Goal: Task Accomplishment & Management: Manage account settings

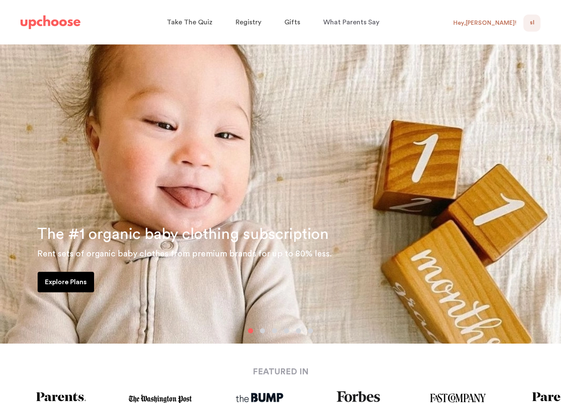
click at [528, 21] on div "SL NaN" at bounding box center [531, 23] width 17 height 17
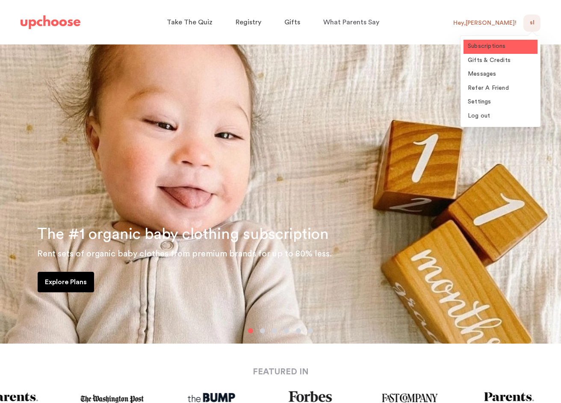
click at [499, 47] on span "Subscriptions" at bounding box center [487, 46] width 38 height 6
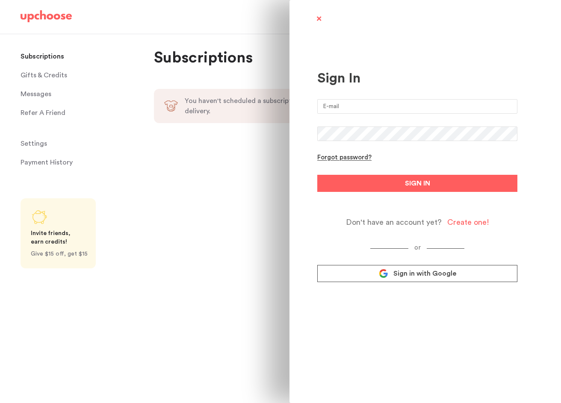
click at [429, 106] on input "email" at bounding box center [417, 106] width 200 height 15
type input "stacy.h.la@gmail.com"
click at [317, 175] on button "SIGN IN" at bounding box center [417, 183] width 200 height 17
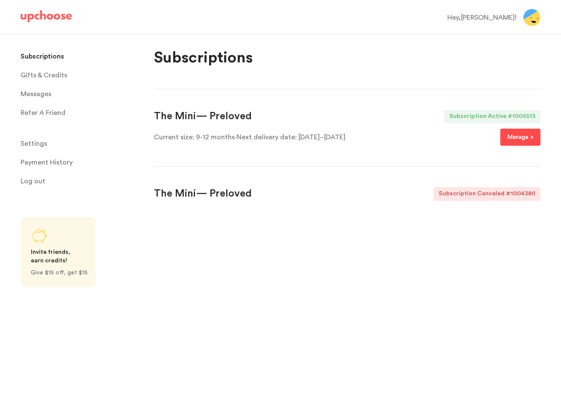
click at [519, 132] on p "Manage >" at bounding box center [520, 137] width 27 height 10
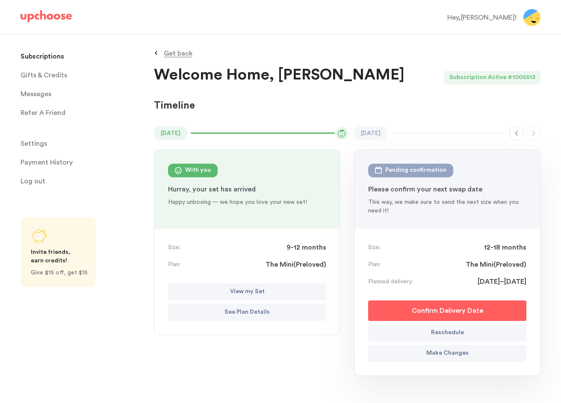
click at [277, 311] on button "See Plan Details" at bounding box center [247, 312] width 158 height 17
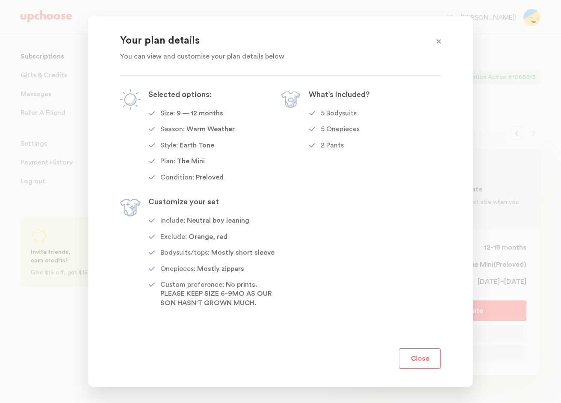
click at [413, 362] on button "Close" at bounding box center [420, 359] width 42 height 21
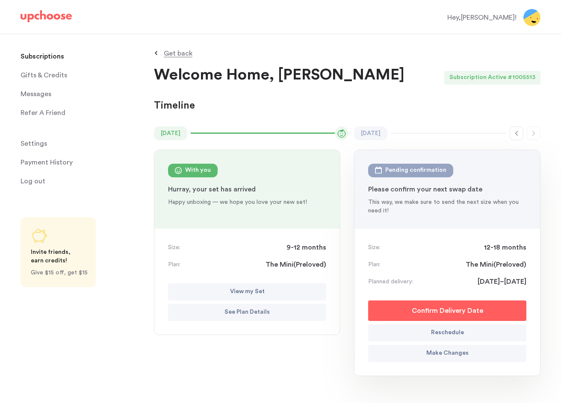
click at [228, 294] on button "View my Set" at bounding box center [247, 292] width 158 height 17
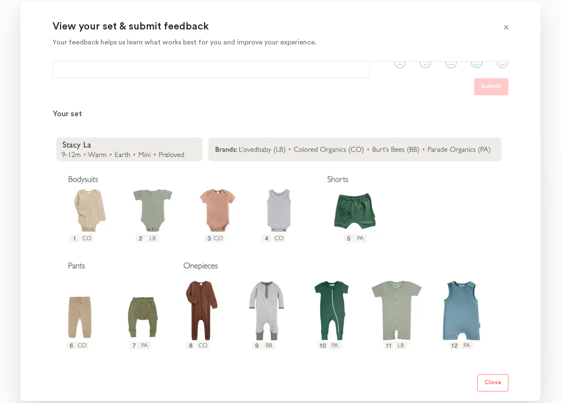
scroll to position [83, 0]
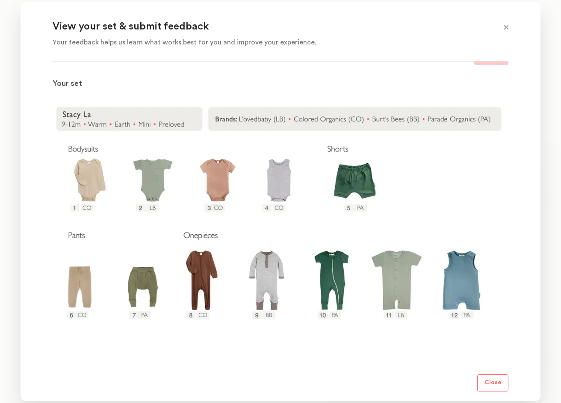
click at [499, 378] on p "Close" at bounding box center [493, 383] width 17 height 10
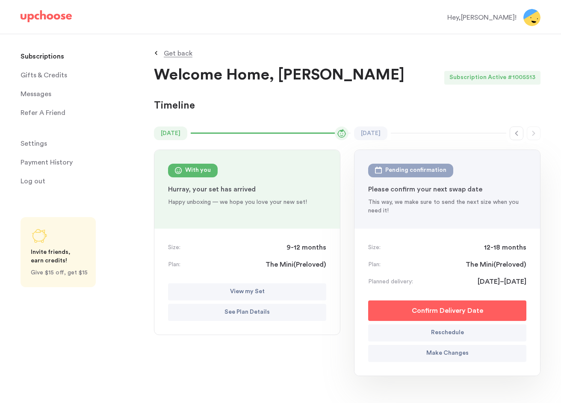
click at [40, 147] on span "Settings" at bounding box center [34, 143] width 27 height 17
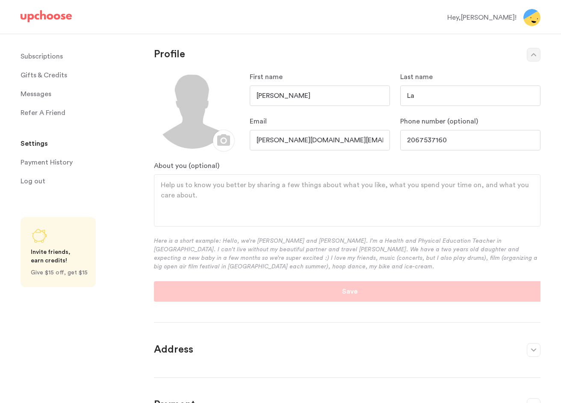
scroll to position [139, 0]
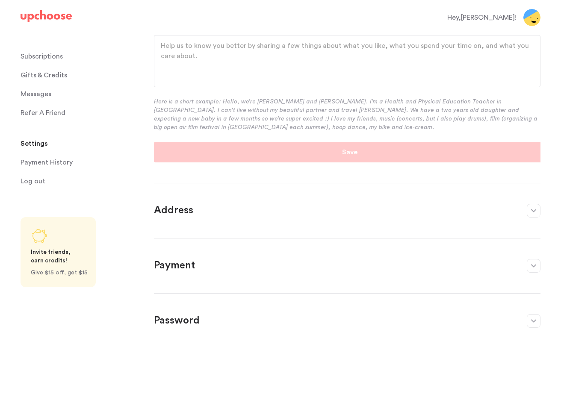
click at [275, 274] on section "Payment Edit" at bounding box center [347, 260] width 387 height 45
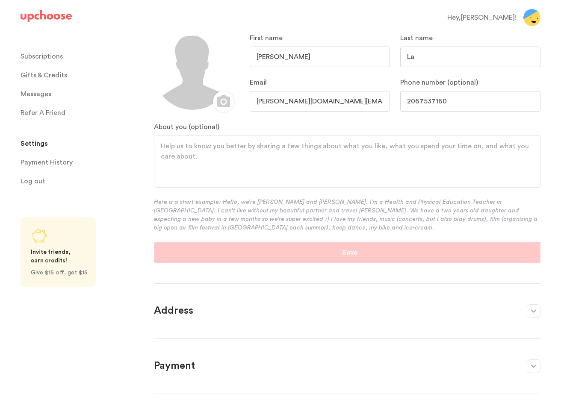
scroll to position [0, 0]
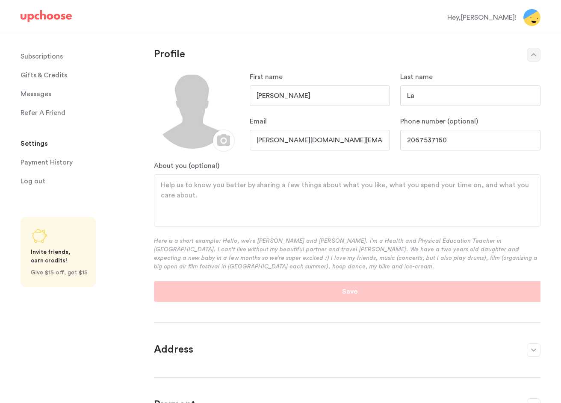
click at [59, 16] on img at bounding box center [46, 16] width 51 height 12
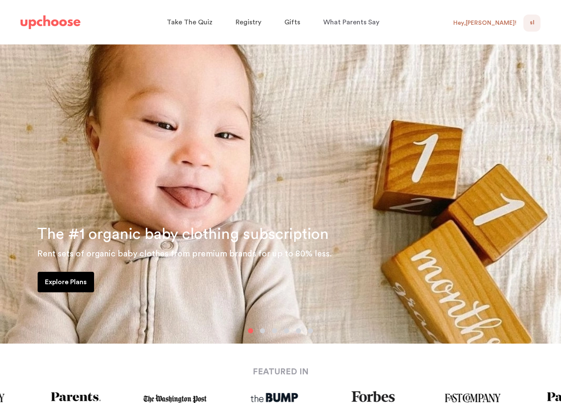
click at [531, 29] on div "SL 0" at bounding box center [531, 23] width 17 height 17
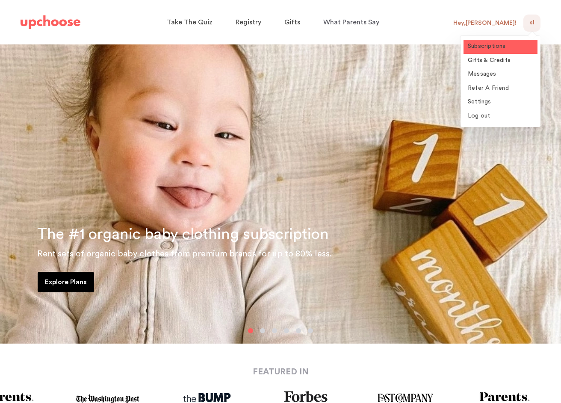
click at [513, 41] on link "Subscriptions" at bounding box center [501, 47] width 74 height 14
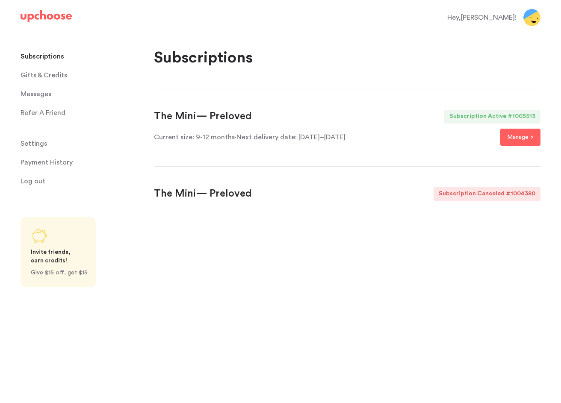
click at [531, 20] on img at bounding box center [531, 17] width 17 height 17
click at [517, 140] on p "Manage >" at bounding box center [520, 137] width 27 height 10
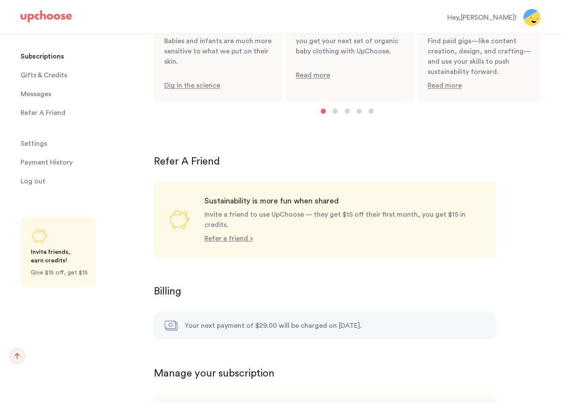
scroll to position [744, 0]
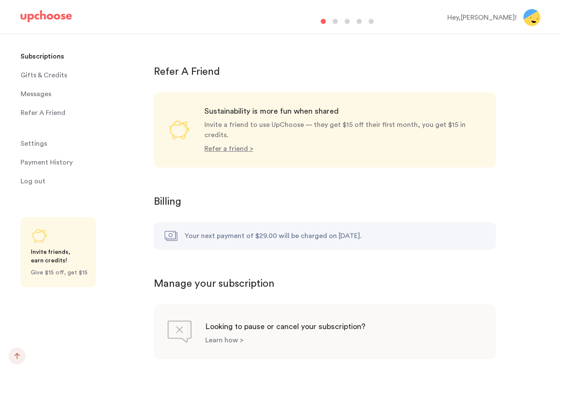
click at [227, 337] on p "Learn how >" at bounding box center [224, 340] width 38 height 7
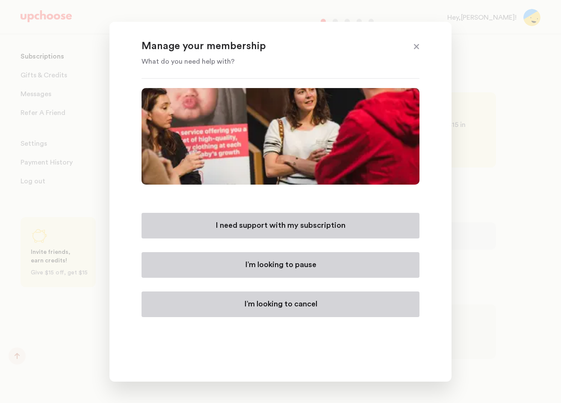
click at [231, 306] on button "I’m looking to cancel" at bounding box center [281, 305] width 278 height 26
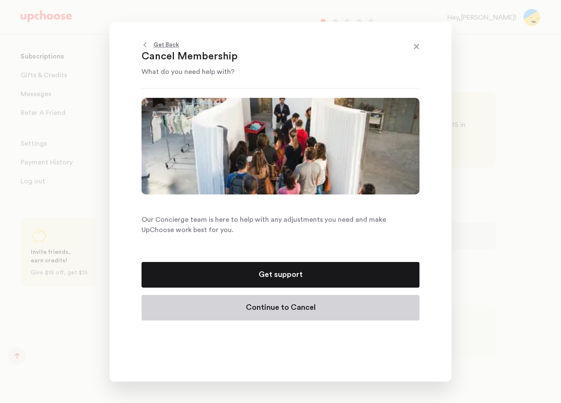
click at [237, 311] on button "Continue to Cancel" at bounding box center [281, 308] width 278 height 26
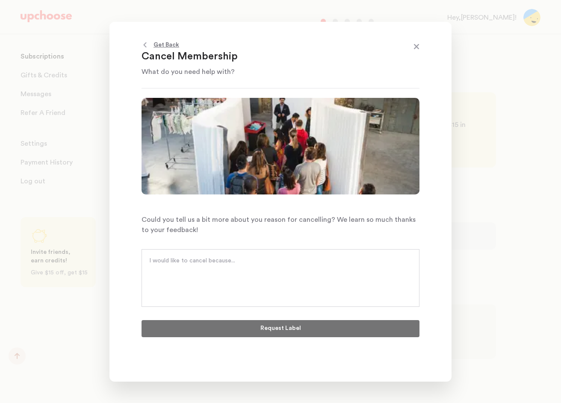
click at [232, 275] on textarea at bounding box center [280, 270] width 263 height 26
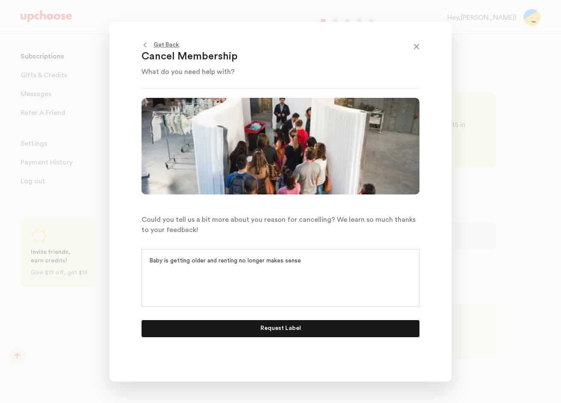
type textarea "Baby is getting older and renting no longer makes sense"
type textarea "Baby is getting older"
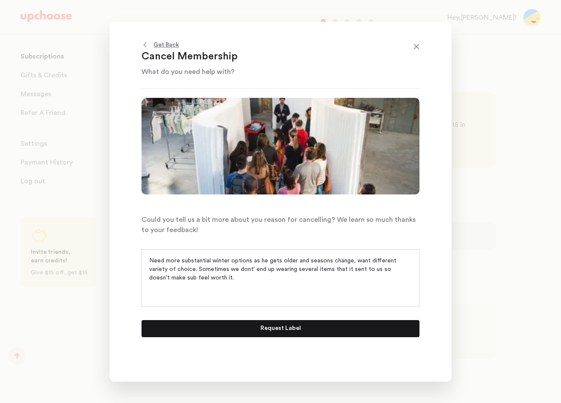
type textarea "Need more substantial winter options as he gets older and seasons change, want …"
click at [275, 332] on p "Request Label" at bounding box center [280, 329] width 41 height 10
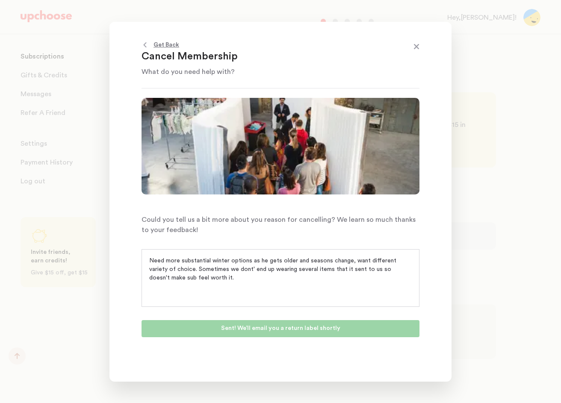
click at [418, 45] on span at bounding box center [416, 47] width 11 height 11
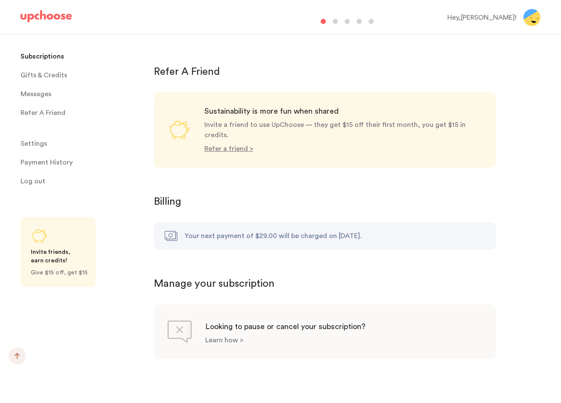
click at [238, 337] on p "Learn how >" at bounding box center [224, 340] width 38 height 7
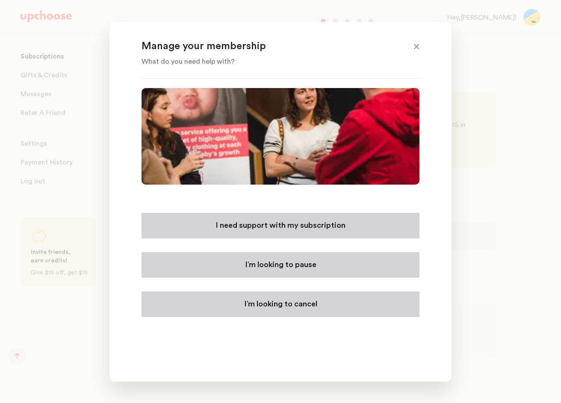
click at [256, 296] on button "I’m looking to cancel" at bounding box center [281, 305] width 278 height 26
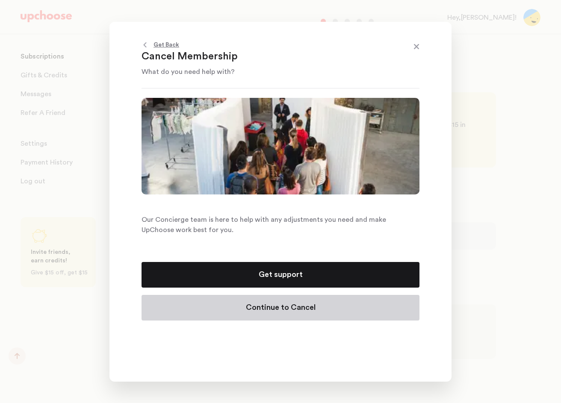
click at [262, 306] on p "Continue to Cancel" at bounding box center [281, 308] width 70 height 10
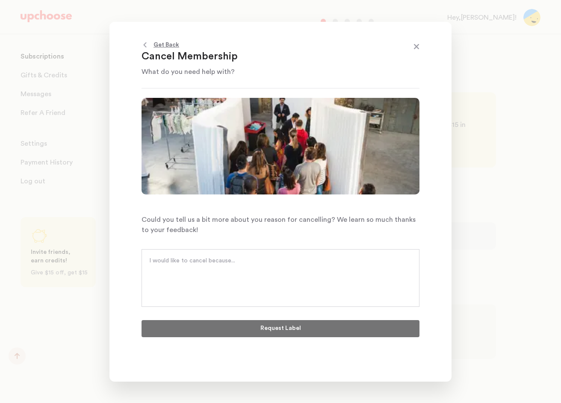
click at [254, 275] on textarea at bounding box center [280, 270] width 263 height 26
type textarea "D"
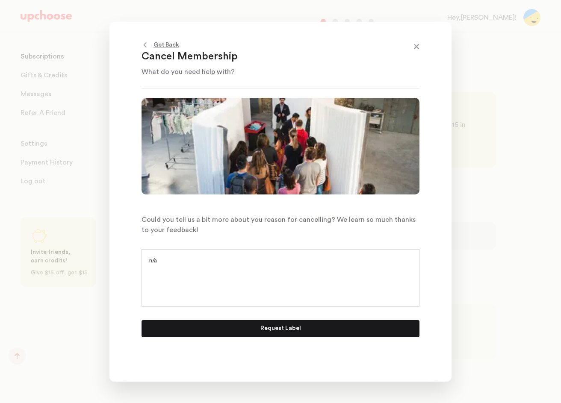
type textarea "n/a"
click at [293, 328] on p "Request Label" at bounding box center [280, 329] width 41 height 10
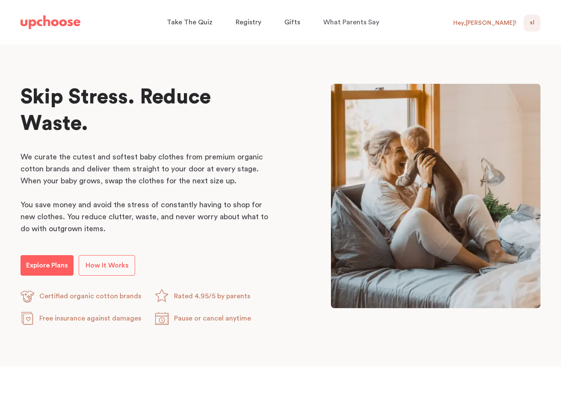
scroll to position [361, 0]
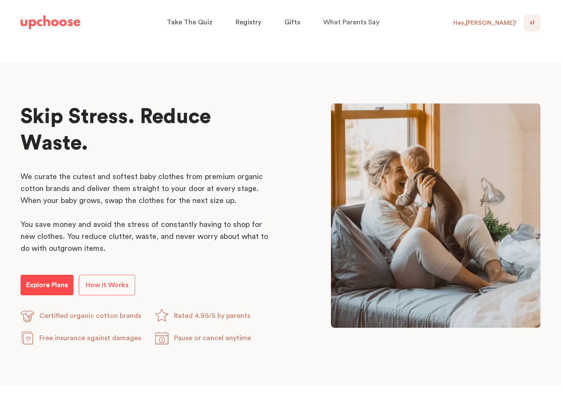
click at [57, 290] on p "Explore Plans" at bounding box center [47, 285] width 42 height 10
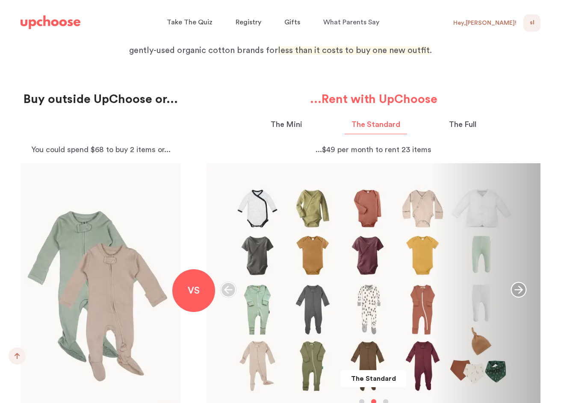
scroll to position [827, 0]
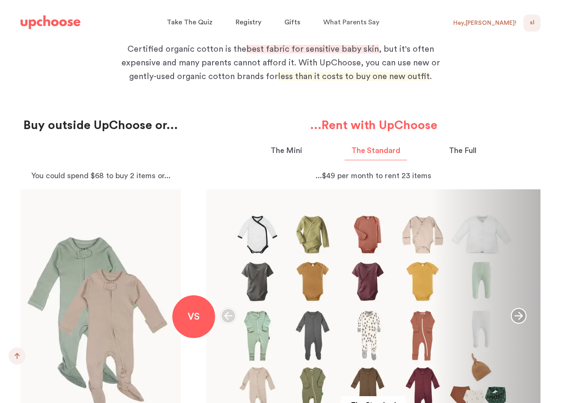
click at [512, 25] on div "Hey, Stacy !" at bounding box center [484, 23] width 63 height 8
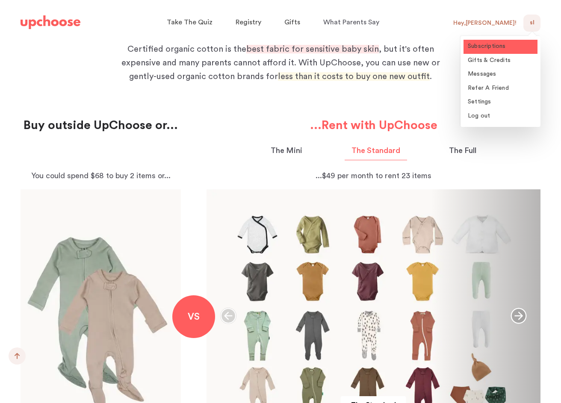
click at [513, 50] on link "Subscriptions" at bounding box center [501, 47] width 74 height 14
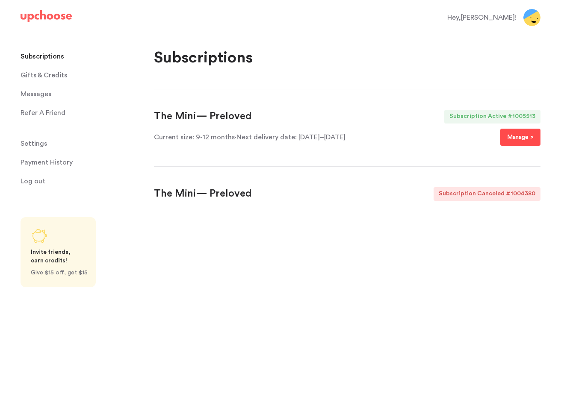
click at [522, 129] on button "Manage >" at bounding box center [520, 137] width 40 height 17
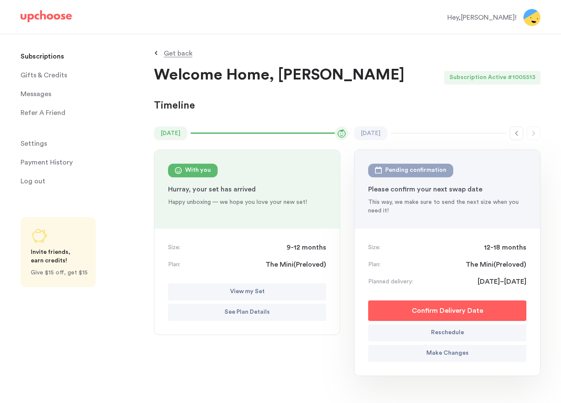
click at [308, 282] on div "Size: 9-12 months Plan: The Mini ( Preloved ) View my Set See Plan Details" at bounding box center [247, 282] width 186 height 106
click at [307, 288] on button "View my Set" at bounding box center [247, 292] width 158 height 17
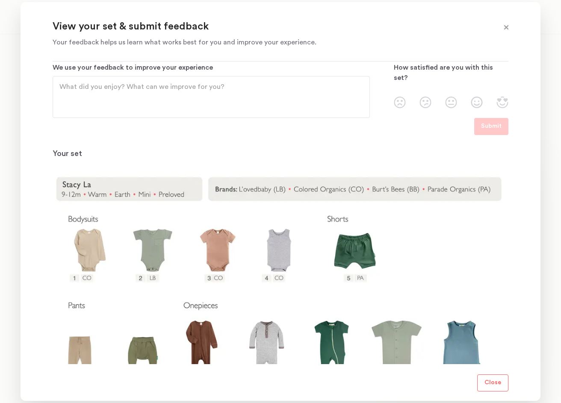
scroll to position [83, 0]
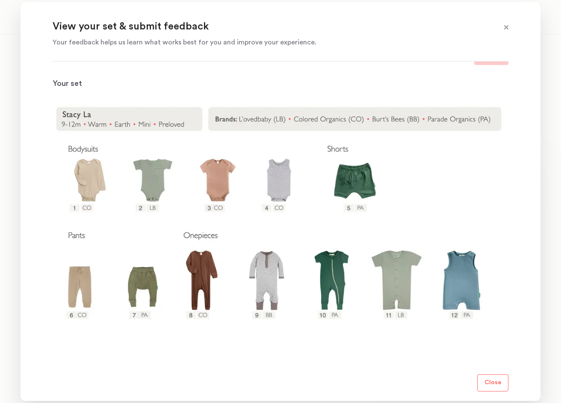
click at [487, 381] on p "Close" at bounding box center [493, 383] width 17 height 10
